Goal: Information Seeking & Learning: Learn about a topic

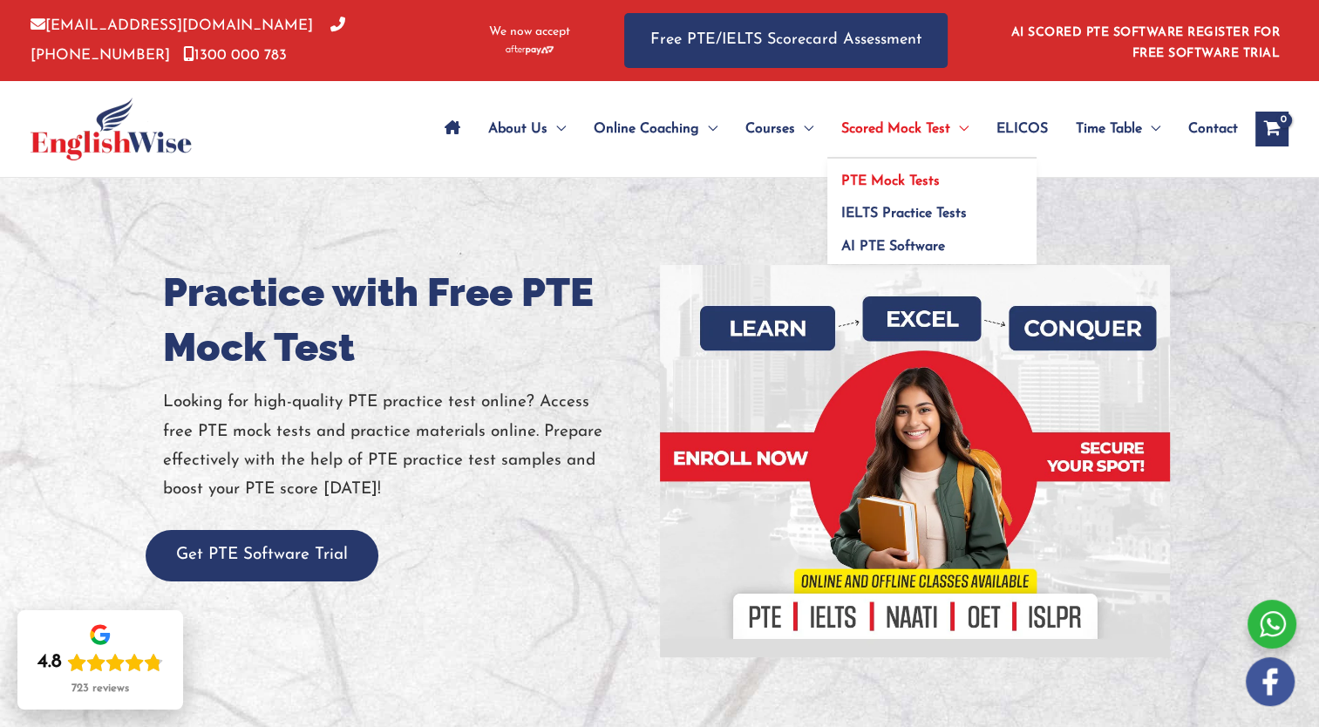
click at [897, 174] on span "PTE Mock Tests" at bounding box center [890, 181] width 98 height 14
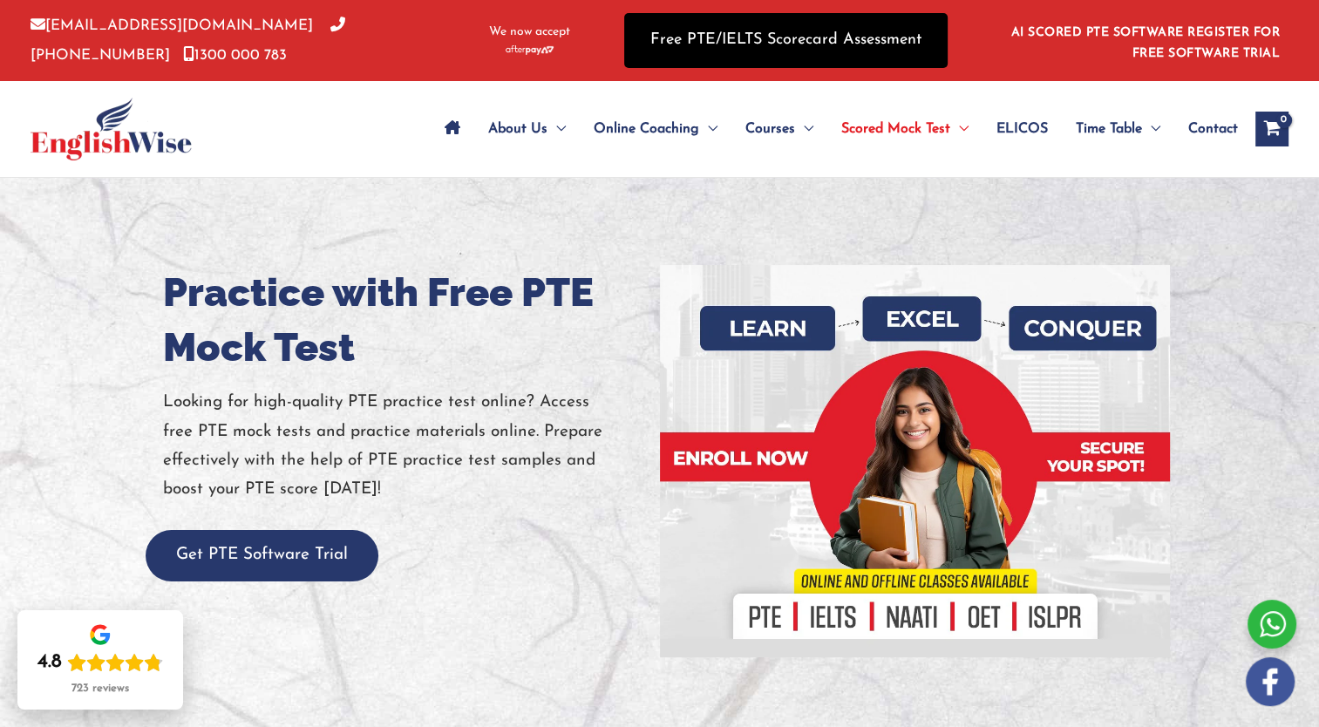
click at [809, 45] on link "Free PTE/IELTS Scorecard Assessment" at bounding box center [785, 40] width 323 height 55
